Goal: Task Accomplishment & Management: Manage account settings

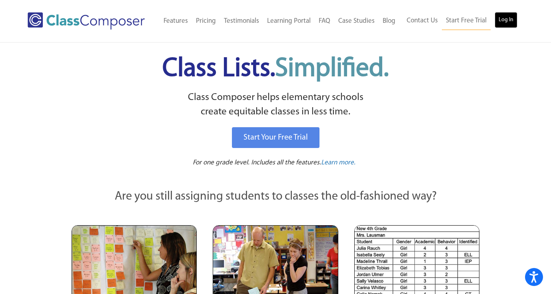
click at [507, 19] on link "Log In" at bounding box center [505, 20] width 23 height 16
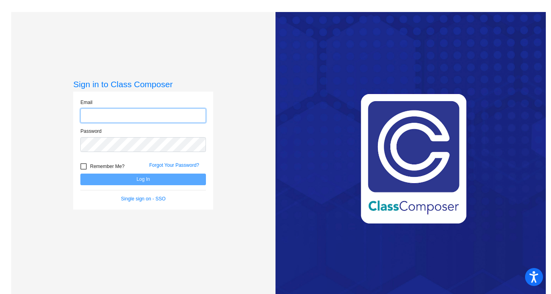
click at [131, 116] on input "email" at bounding box center [142, 115] width 125 height 15
type input "[PERSON_NAME][EMAIL_ADDRESS][PERSON_NAME][DOMAIN_NAME]"
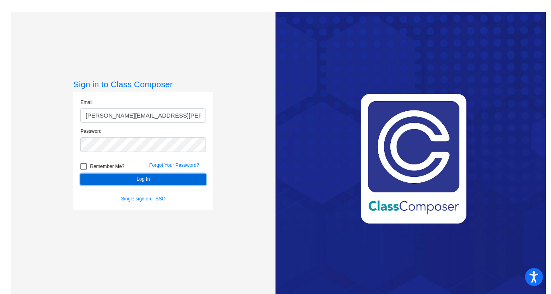
click at [117, 182] on button "Log In" at bounding box center [142, 179] width 125 height 12
click at [133, 180] on button "Log In" at bounding box center [142, 179] width 125 height 12
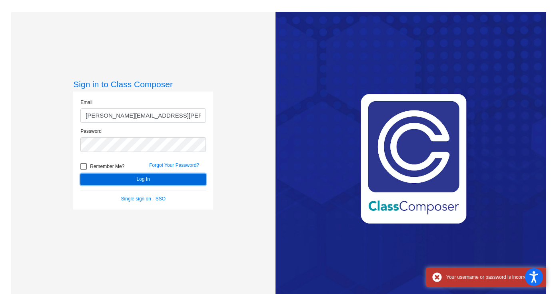
click at [133, 181] on button "Log In" at bounding box center [142, 179] width 125 height 12
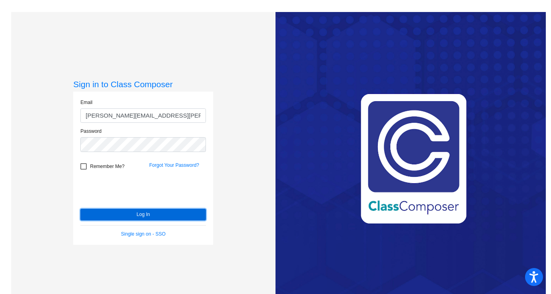
click at [130, 215] on button "Log In" at bounding box center [142, 215] width 125 height 12
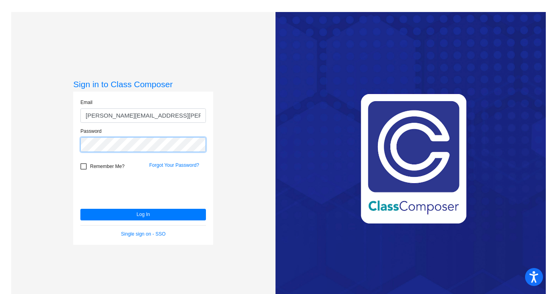
click at [54, 124] on div "Sign in to Class Composer Email [PERSON_NAME][EMAIL_ADDRESS][PERSON_NAME][DOMAI…" at bounding box center [143, 159] width 264 height 294
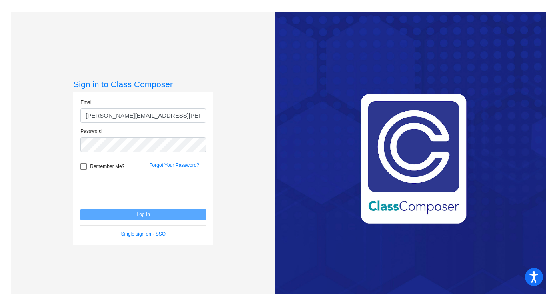
click at [48, 74] on div "Sign in to Class Composer Email [PERSON_NAME][EMAIL_ADDRESS][PERSON_NAME][DOMAI…" at bounding box center [143, 159] width 264 height 294
click at [156, 164] on link "Forgot Your Password?" at bounding box center [174, 165] width 50 height 6
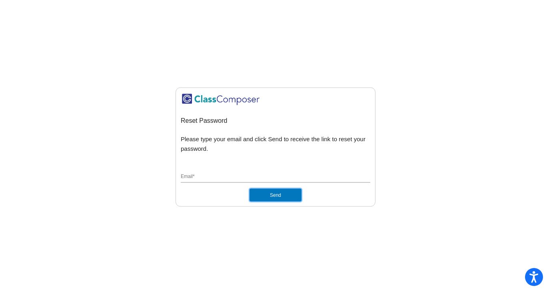
click at [289, 195] on button "Send" at bounding box center [275, 195] width 52 height 13
click at [235, 175] on input "Email *" at bounding box center [275, 176] width 189 height 7
type input "[PERSON_NAME][EMAIL_ADDRESS][PERSON_NAME][DOMAIN_NAME]"
click at [267, 193] on button "Send" at bounding box center [275, 195] width 52 height 13
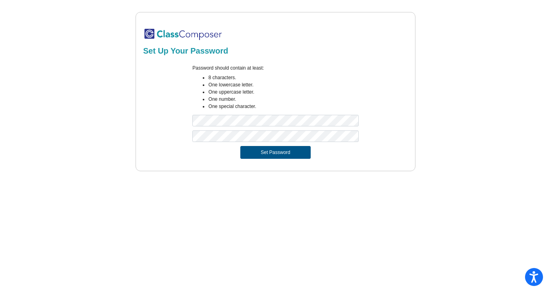
click at [261, 153] on button "Set Password" at bounding box center [275, 152] width 70 height 13
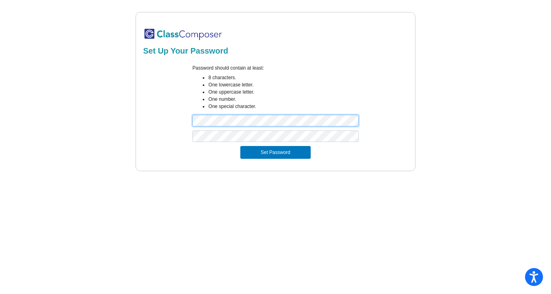
click at [133, 108] on div "Set Up Your Password Password should contain at least: 8 characters. One lowerc…" at bounding box center [275, 91] width 529 height 159
click at [26, 74] on div "Set Up Your Password Password should contain at least: 8 characters. One lowerc…" at bounding box center [275, 91] width 529 height 159
click at [269, 153] on button "Set Password" at bounding box center [275, 152] width 70 height 13
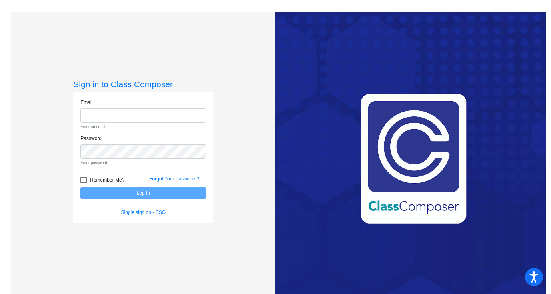
click at [146, 178] on form "Email Enter an email. Password Enter password. Remember Me? Forgot Your Passwor…" at bounding box center [142, 157] width 125 height 117
click at [117, 113] on input "email" at bounding box center [142, 115] width 125 height 15
type input "[PERSON_NAME][EMAIL_ADDRESS][PERSON_NAME][DOMAIN_NAME]"
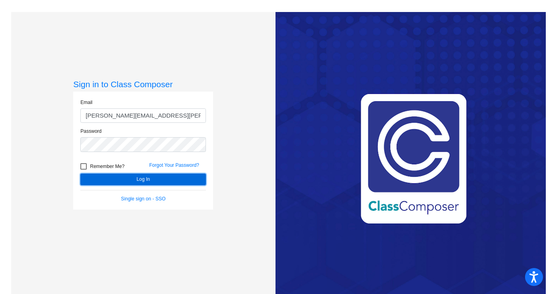
click at [134, 180] on button "Log In" at bounding box center [142, 179] width 125 height 12
